Goal: Transaction & Acquisition: Purchase product/service

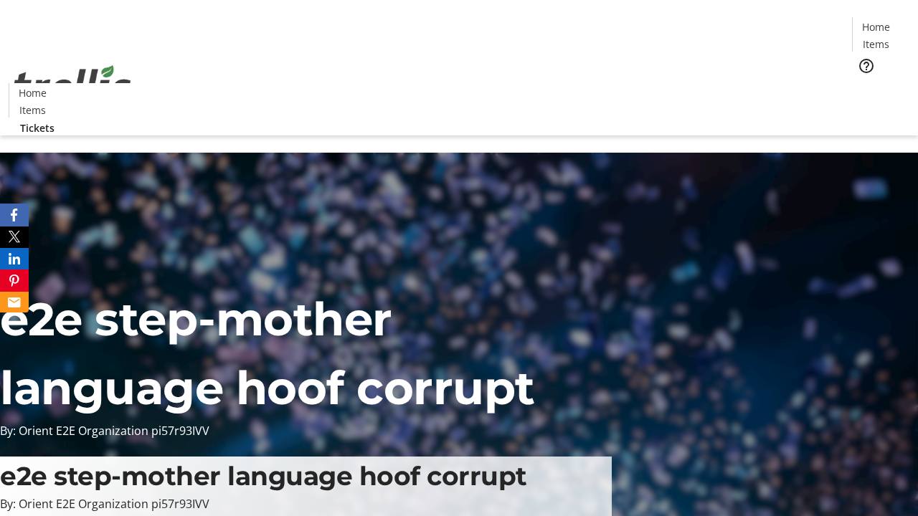
click at [863, 83] on span "Tickets" at bounding box center [880, 90] width 34 height 15
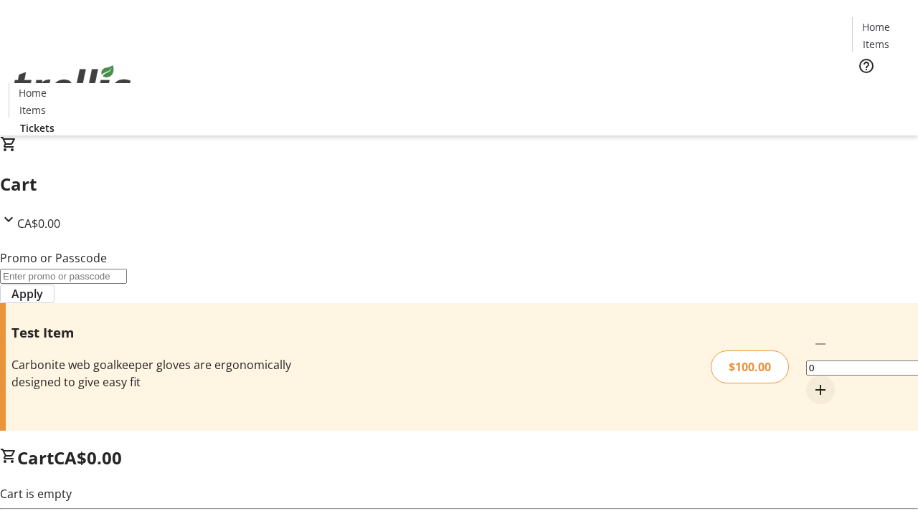
click at [812, 381] on mat-icon "Increment by one" at bounding box center [820, 389] width 17 height 17
type input "1"
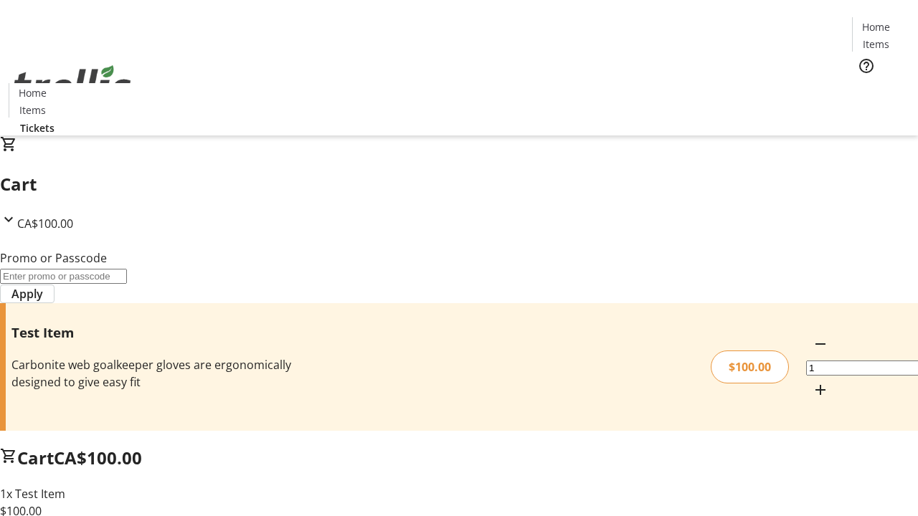
type input "FLAT"
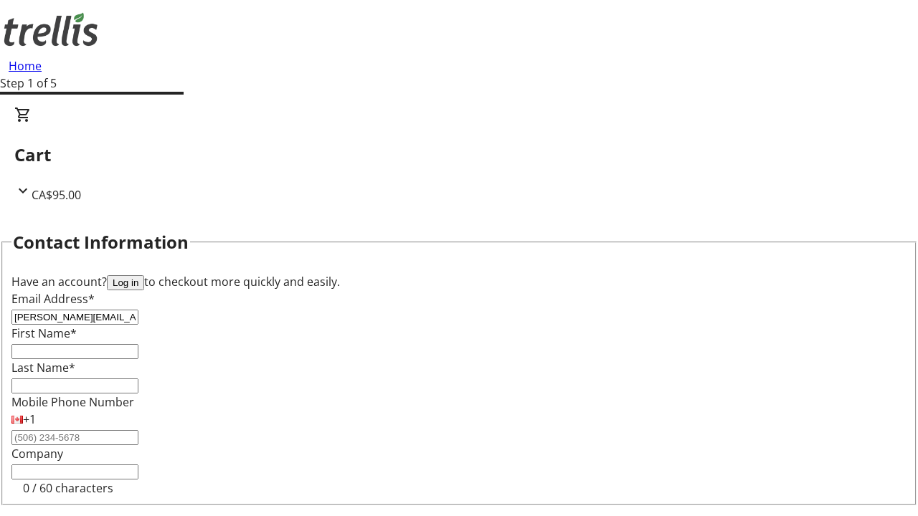
type input "[PERSON_NAME][EMAIL_ADDRESS][DOMAIN_NAME]"
type input "[PERSON_NAME]"
type input "Langosh"
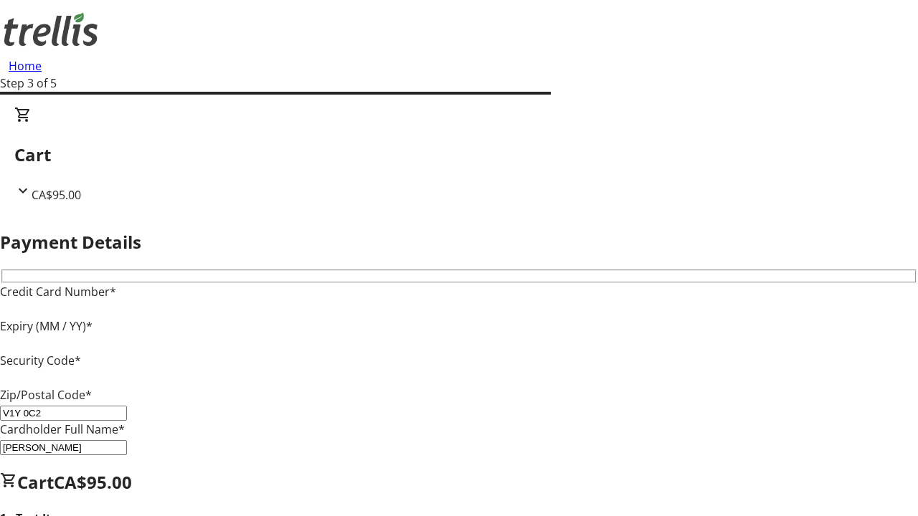
type input "V1Y 0C2"
